Goal: Find specific page/section

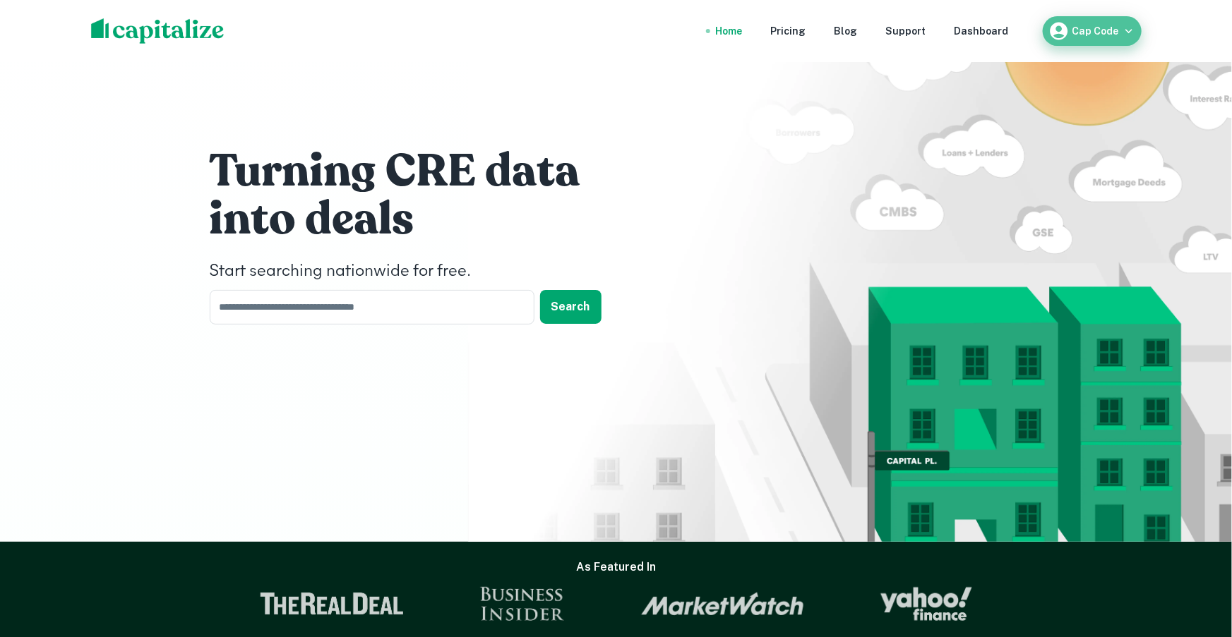
click at [1074, 29] on h6 "Cap Code" at bounding box center [1095, 31] width 47 height 10
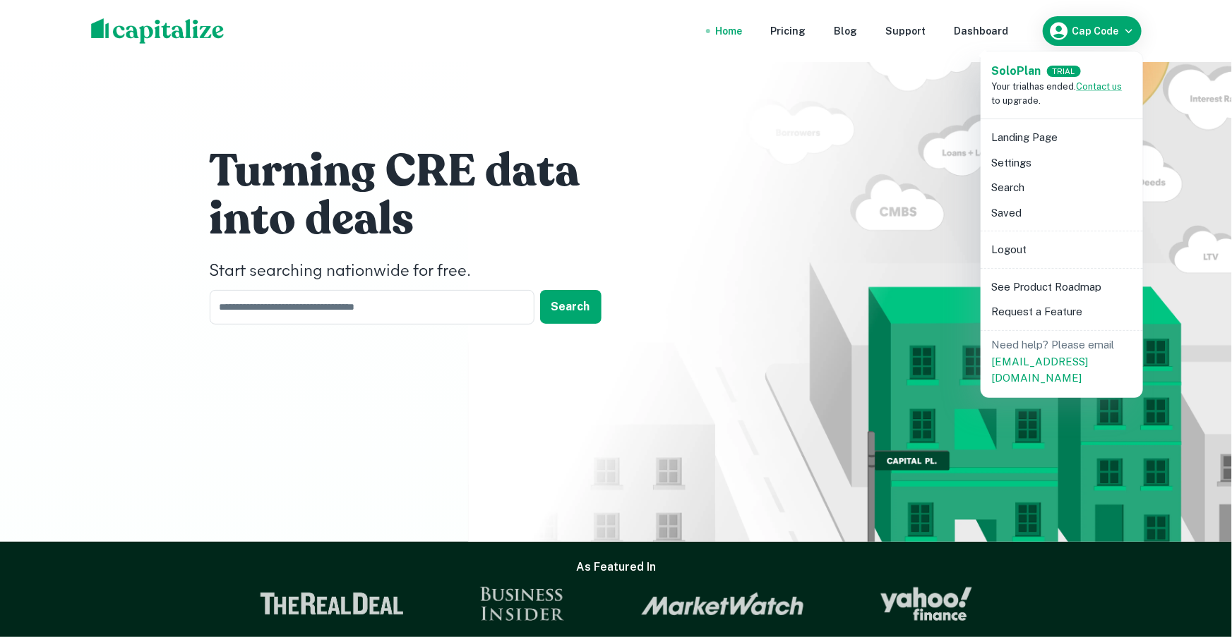
drag, startPoint x: 1002, startPoint y: 21, endPoint x: 995, endPoint y: 30, distance: 11.0
click at [1002, 21] on div at bounding box center [616, 318] width 1232 height 637
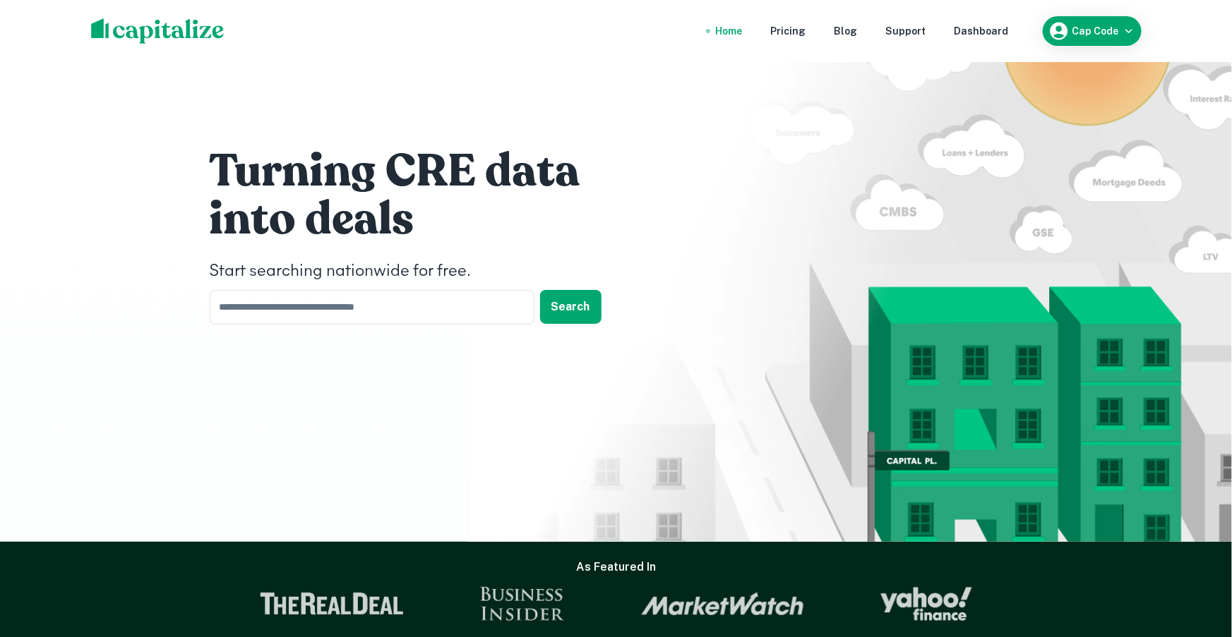
click at [995, 30] on div "Solo Plan TRIAL Your trial has ended. Contact us to upgrade. Landing Page Setti…" at bounding box center [616, 318] width 1232 height 637
click at [985, 34] on div "Dashboard" at bounding box center [981, 31] width 54 height 16
